Goal: Find specific page/section: Find specific page/section

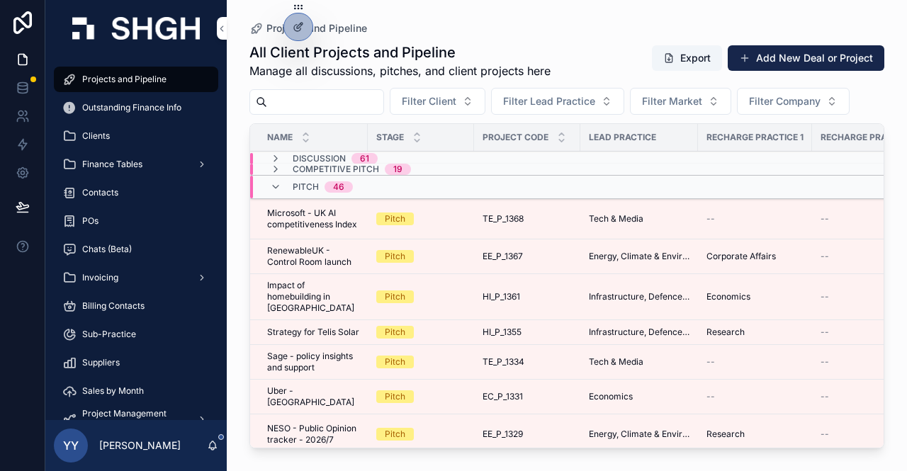
click at [308, 106] on input "scrollable content" at bounding box center [325, 102] width 116 height 20
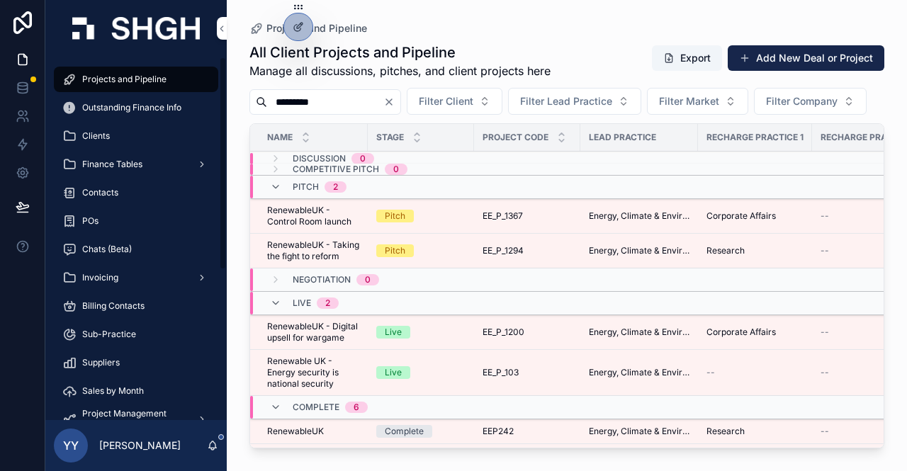
drag, startPoint x: 346, startPoint y: 94, endPoint x: 167, endPoint y: 78, distance: 180.1
click at [167, 78] on div "Projects and Pipeline Outstanding Finance Info Clients Finance Tables Contacts …" at bounding box center [476, 235] width 862 height 471
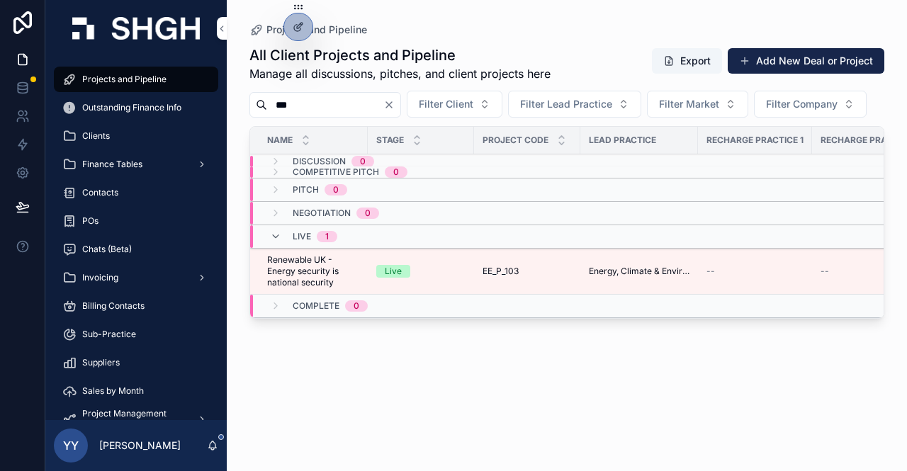
type input "***"
click at [444, 278] on div "Live" at bounding box center [420, 271] width 89 height 13
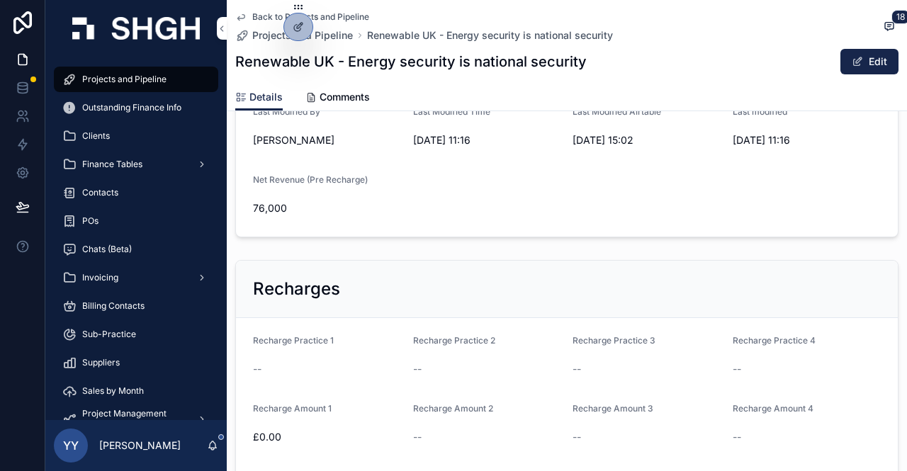
scroll to position [936, 0]
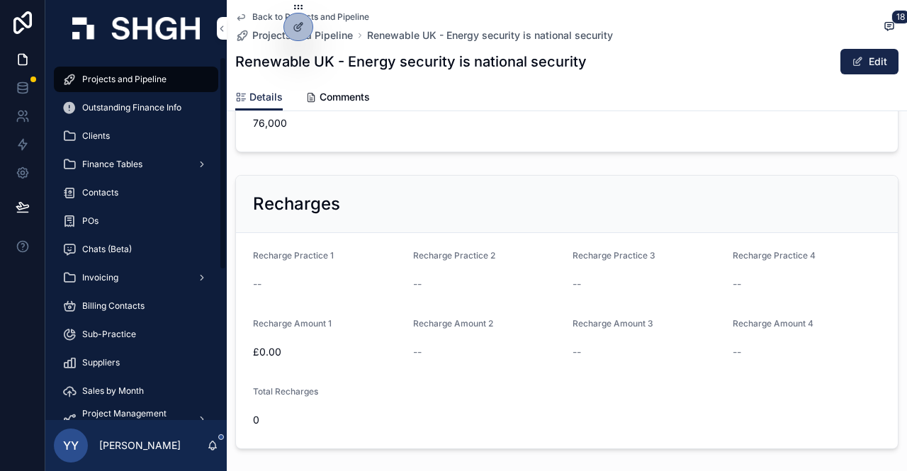
click at [128, 84] on span "Projects and Pipeline" at bounding box center [124, 79] width 84 height 11
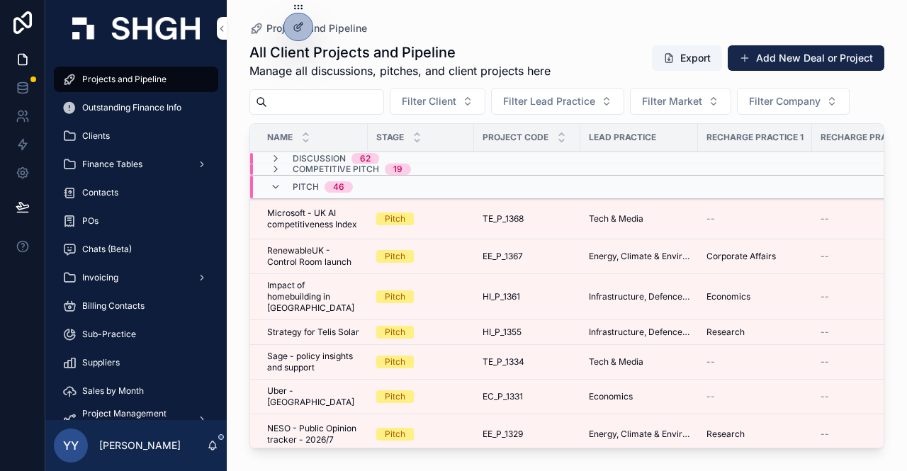
click at [298, 96] on input "scrollable content" at bounding box center [325, 102] width 116 height 20
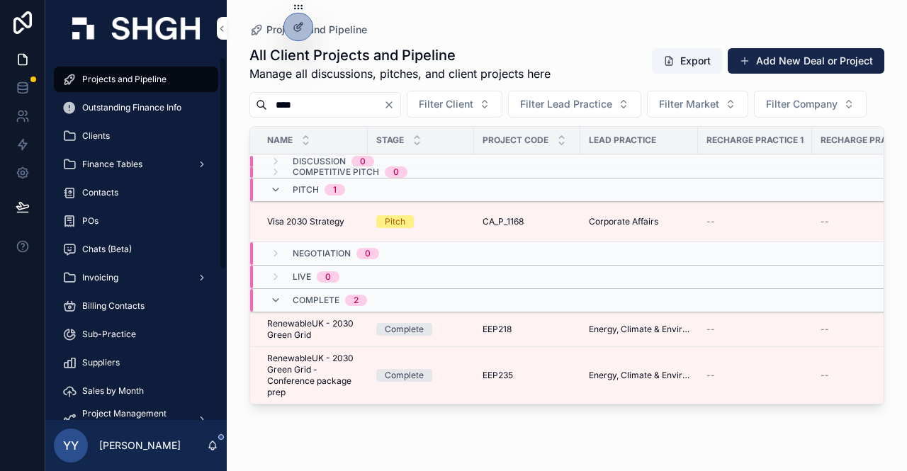
drag, startPoint x: 330, startPoint y: 109, endPoint x: 184, endPoint y: 99, distance: 146.4
click at [184, 99] on div "Projects and Pipeline Outstanding Finance Info Clients Finance Tables Contacts …" at bounding box center [476, 235] width 862 height 471
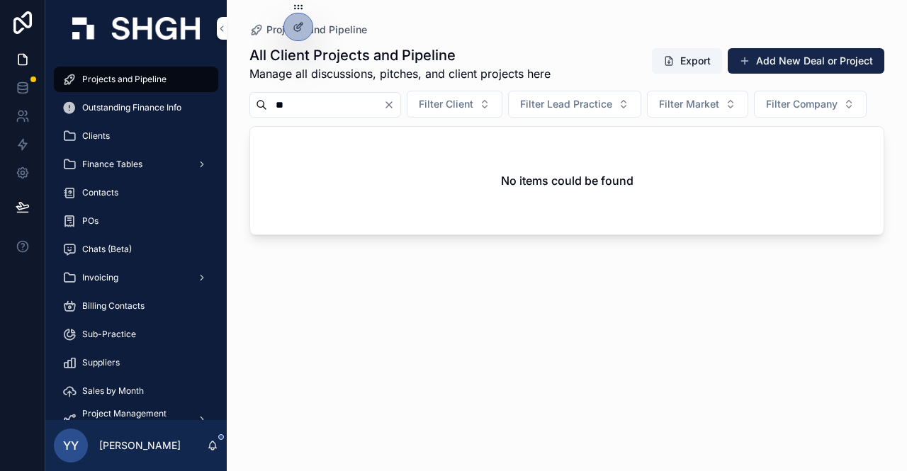
type input "*"
